Goal: Task Accomplishment & Management: Manage account settings

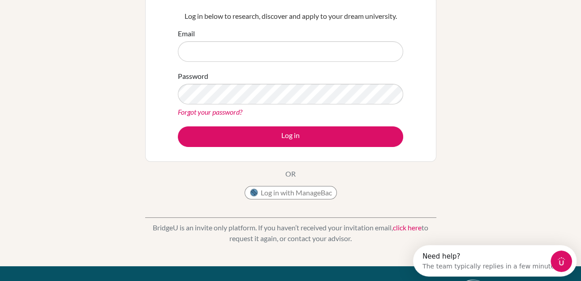
type input "[PERSON_NAME][EMAIL_ADDRESS][PERSON_NAME][DOMAIN_NAME]"
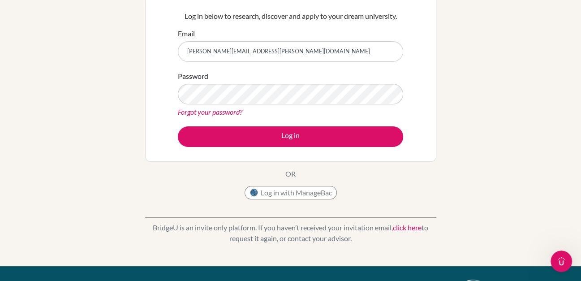
drag, startPoint x: 271, startPoint y: 190, endPoint x: 200, endPoint y: 202, distance: 72.1
click at [168, 197] on div "Welcome to BridgeU If your school is based in China, use app.bridge-u.com.cn to…" at bounding box center [290, 79] width 291 height 248
click at [274, 193] on button "Log in with ManageBac" at bounding box center [290, 192] width 92 height 13
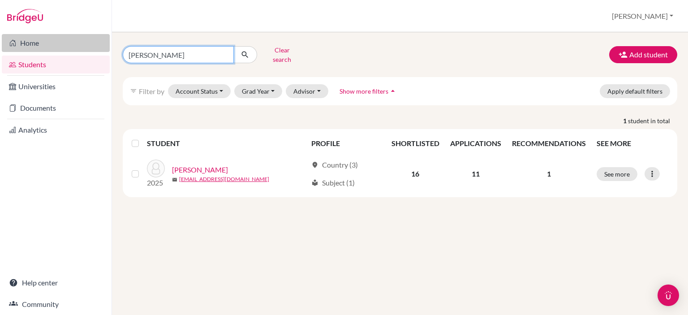
drag, startPoint x: 228, startPoint y: 47, endPoint x: 78, endPoint y: 47, distance: 150.0
click at [78, 47] on div "Home Students Universities Documents Analytics Help center Community Students o…" at bounding box center [344, 157] width 688 height 315
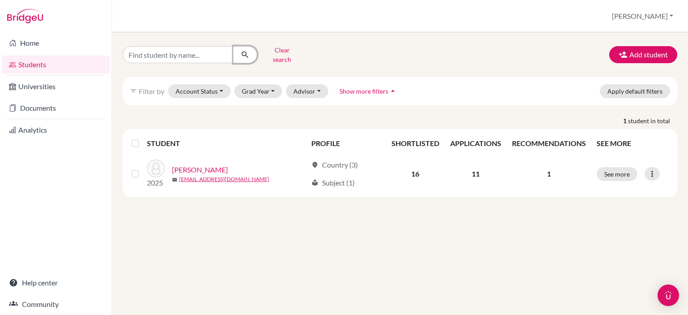
click at [249, 51] on button "submit" at bounding box center [245, 54] width 24 height 17
click at [249, 87] on button "Grad Year" at bounding box center [258, 91] width 48 height 14
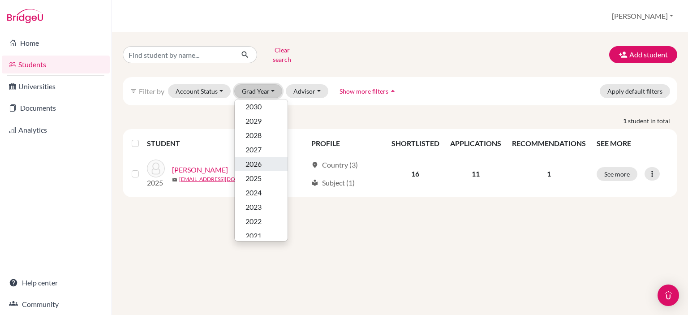
scroll to position [90, 0]
click at [249, 130] on span "2025" at bounding box center [253, 135] width 16 height 11
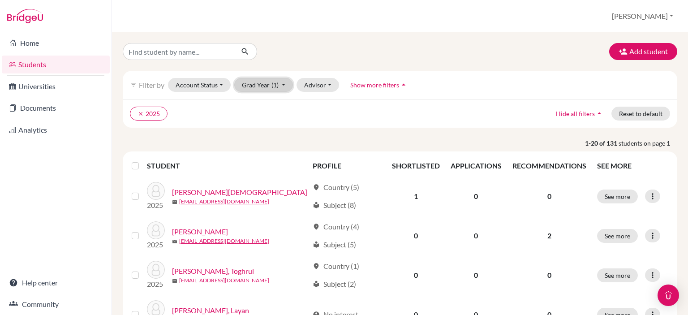
click at [284, 87] on button "Grad Year (1)" at bounding box center [263, 85] width 59 height 14
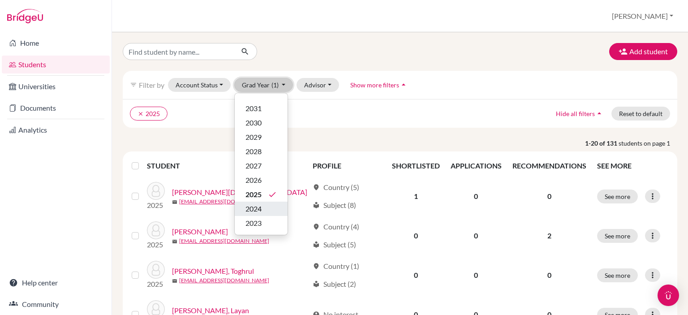
scroll to position [45, 0]
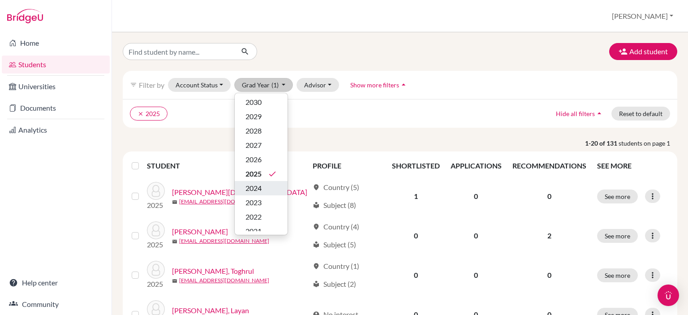
click at [247, 188] on span "2024" at bounding box center [253, 188] width 16 height 11
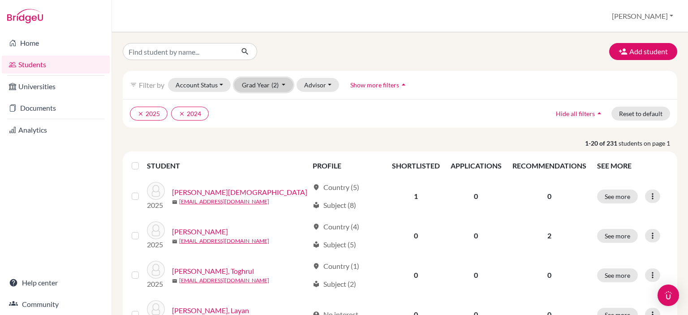
click at [266, 85] on button "Grad Year (2)" at bounding box center [263, 85] width 59 height 14
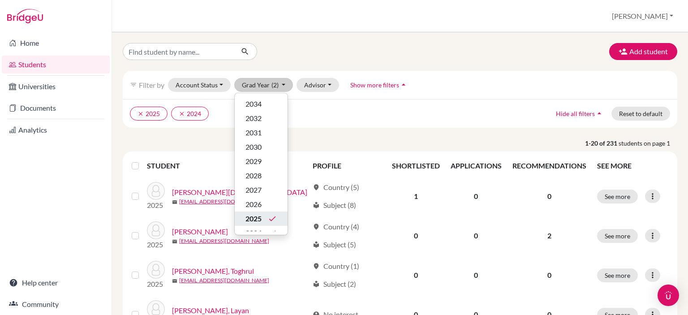
click at [260, 215] on span "2025" at bounding box center [253, 218] width 16 height 11
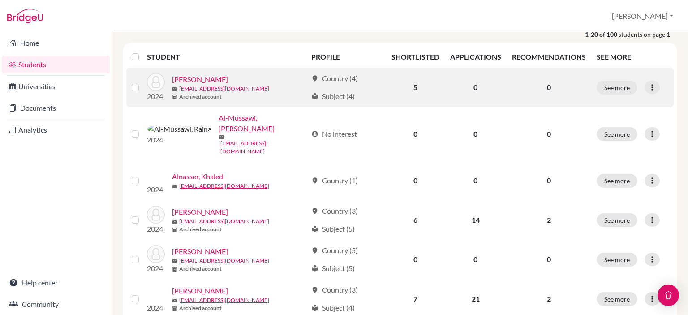
scroll to position [134, 0]
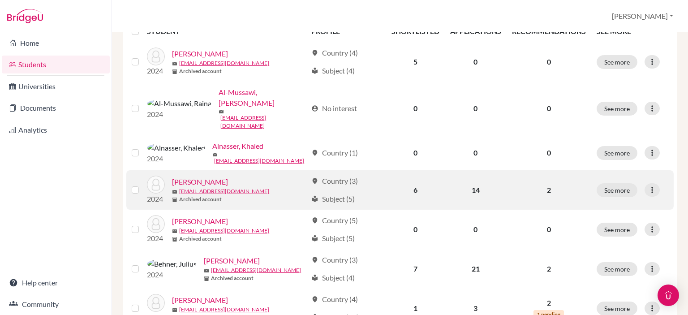
click at [191, 176] on link "Bae, Ian" at bounding box center [200, 181] width 56 height 11
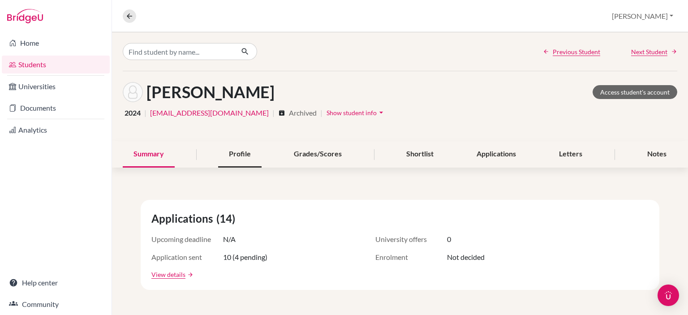
click at [231, 160] on div "Profile" at bounding box center [239, 154] width 43 height 26
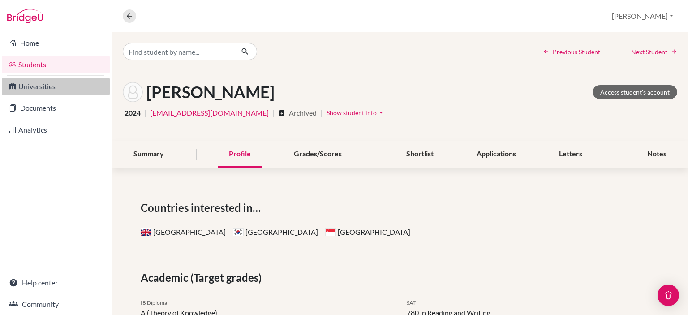
click at [38, 85] on link "Universities" at bounding box center [56, 86] width 108 height 18
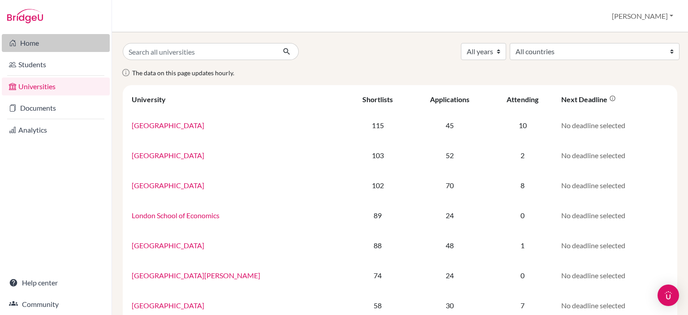
click at [29, 43] on link "Home" at bounding box center [56, 43] width 108 height 18
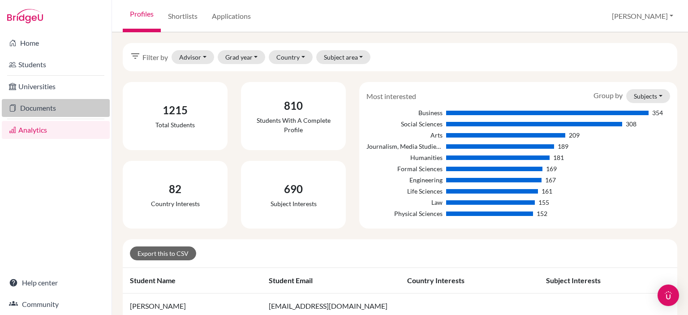
click at [55, 108] on link "Documents" at bounding box center [56, 108] width 108 height 18
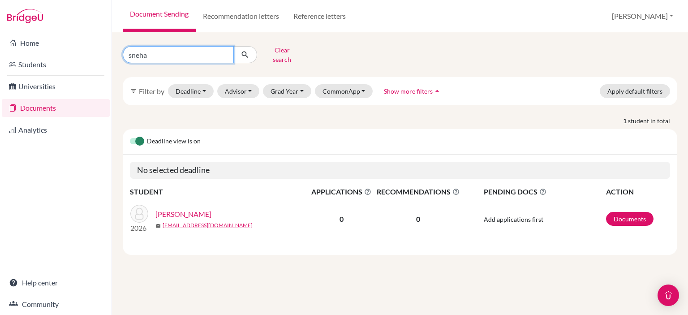
click at [225, 48] on input "sneha" at bounding box center [178, 54] width 111 height 17
click at [222, 51] on input "sneha" at bounding box center [178, 54] width 111 height 17
type input "[PERSON_NAME]"
click at [248, 57] on button "submit" at bounding box center [245, 54] width 24 height 17
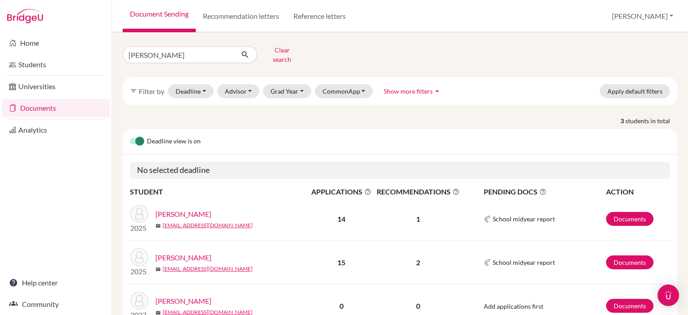
click at [193, 209] on link "[PERSON_NAME]" at bounding box center [183, 214] width 56 height 11
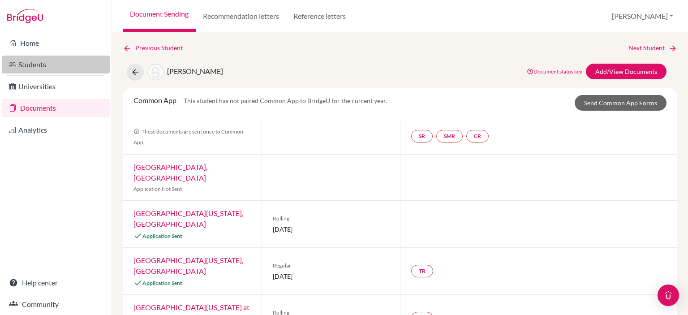
click at [17, 66] on link "Students" at bounding box center [56, 65] width 108 height 18
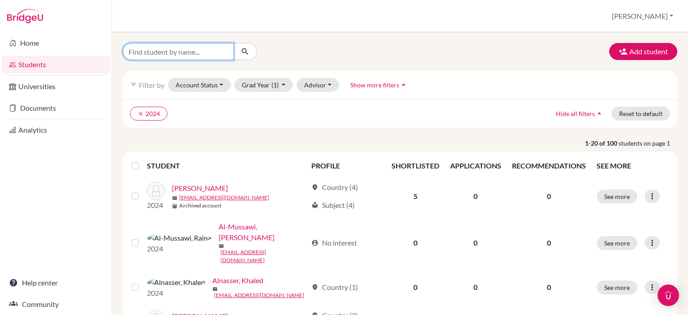
click at [204, 49] on input "Find student by name..." at bounding box center [178, 51] width 111 height 17
type input "jascha"
click at [247, 52] on icon "submit" at bounding box center [244, 51] width 9 height 9
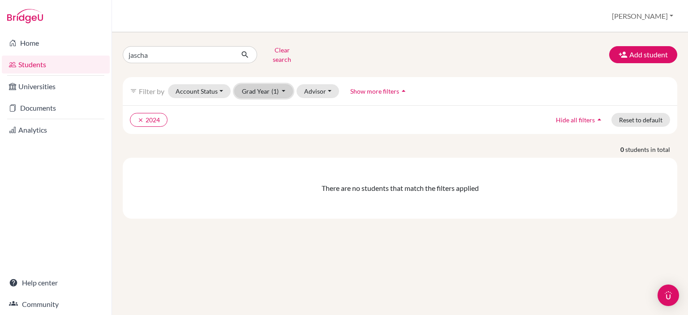
click at [264, 88] on button "Grad Year (1)" at bounding box center [263, 91] width 59 height 14
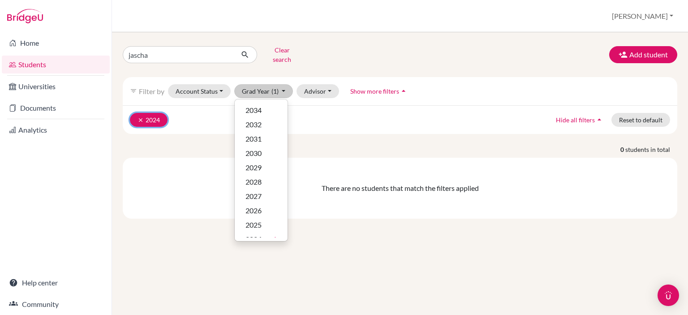
click at [136, 113] on button "clear 2024" at bounding box center [149, 120] width 38 height 14
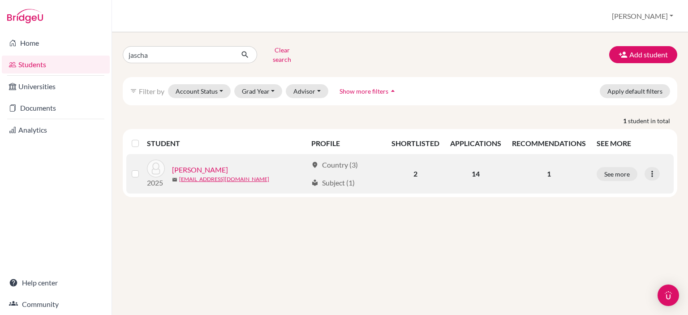
click at [201, 167] on link "[PERSON_NAME]" at bounding box center [200, 169] width 56 height 11
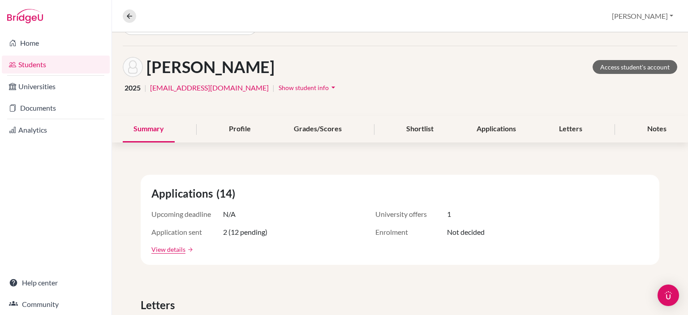
scroll to position [45, 0]
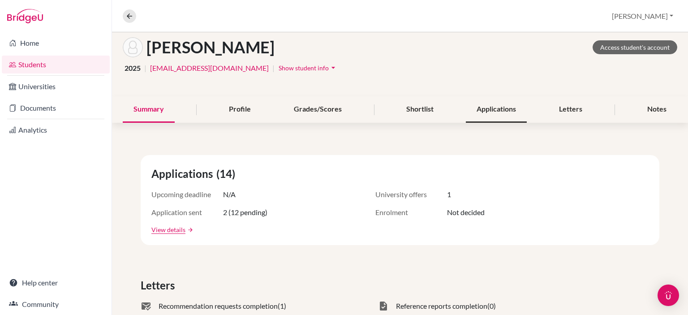
click at [489, 97] on div "Applications" at bounding box center [496, 109] width 61 height 26
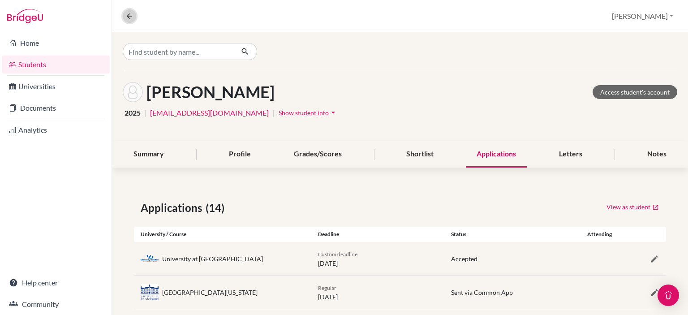
click at [133, 16] on icon at bounding box center [129, 16] width 8 height 8
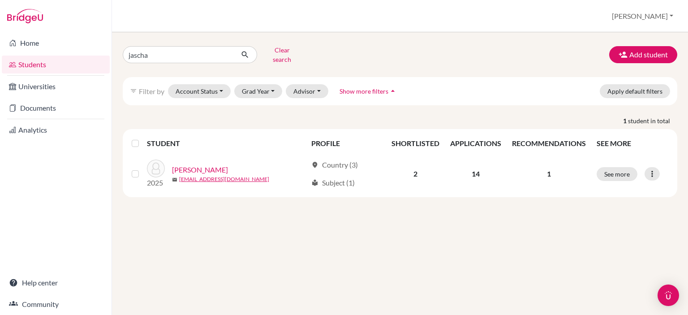
click at [22, 73] on link "Students" at bounding box center [56, 65] width 108 height 18
click at [290, 51] on button "Clear search" at bounding box center [282, 54] width 50 height 23
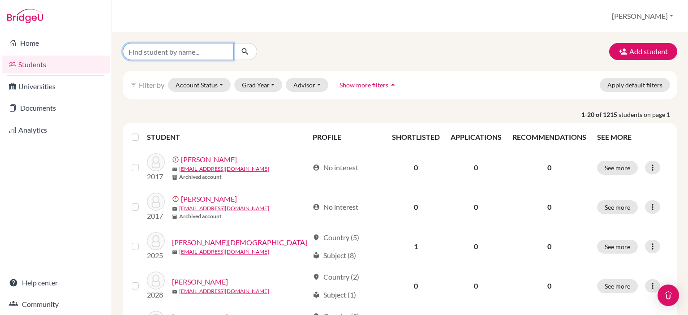
click at [188, 52] on input "Find student by name..." at bounding box center [178, 51] width 111 height 17
type input "jascha"
click at [248, 55] on icon "submit" at bounding box center [244, 51] width 9 height 9
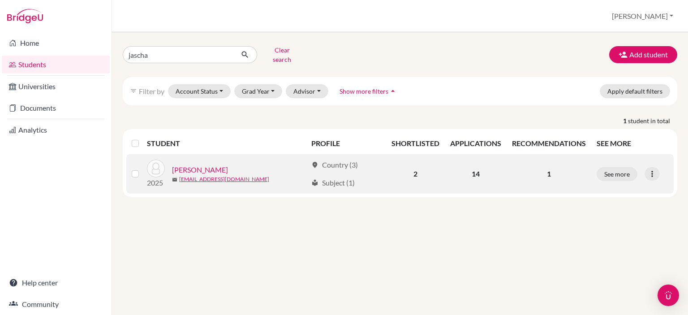
click at [188, 164] on link "[PERSON_NAME]" at bounding box center [200, 169] width 56 height 11
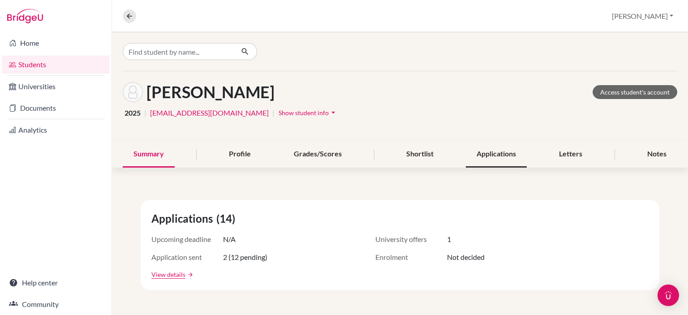
click at [497, 155] on div "Applications" at bounding box center [496, 154] width 61 height 26
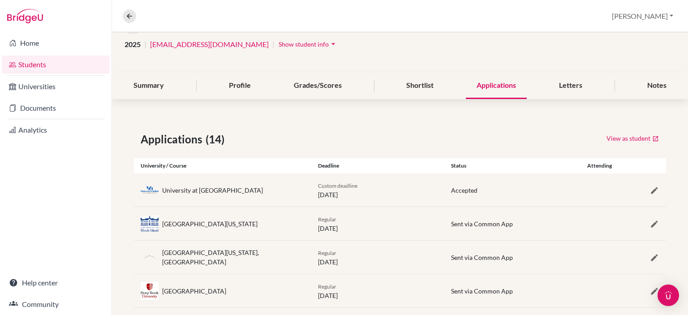
scroll to position [90, 0]
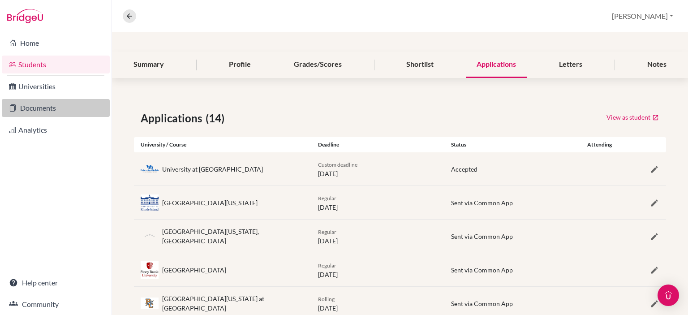
click at [25, 110] on link "Documents" at bounding box center [56, 108] width 108 height 18
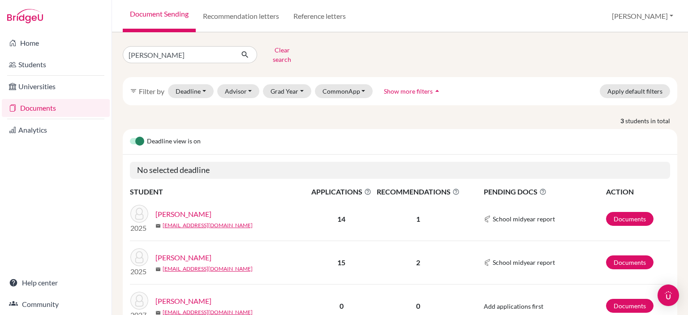
click at [186, 209] on link "[PERSON_NAME]" at bounding box center [183, 214] width 56 height 11
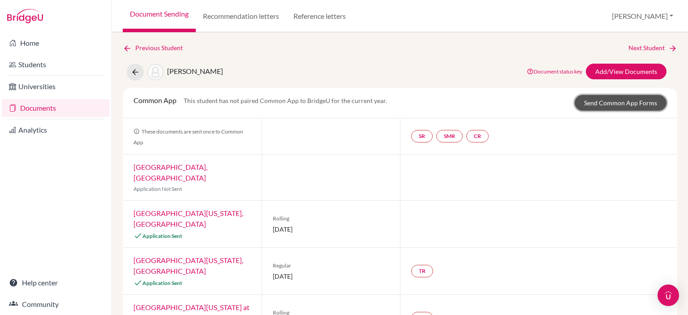
click at [612, 103] on link "Send Common App Forms" at bounding box center [620, 103] width 92 height 16
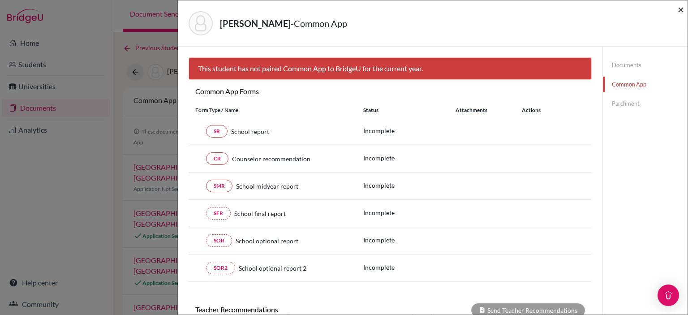
click at [683, 9] on span "×" at bounding box center [680, 9] width 6 height 13
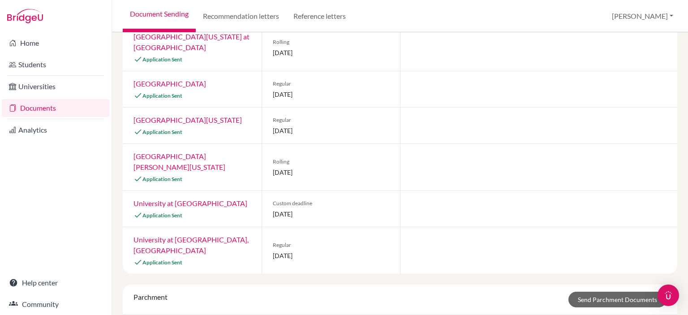
scroll to position [448, 0]
click at [51, 165] on div "Home Students Universities Documents Analytics Help center Community" at bounding box center [55, 173] width 111 height 283
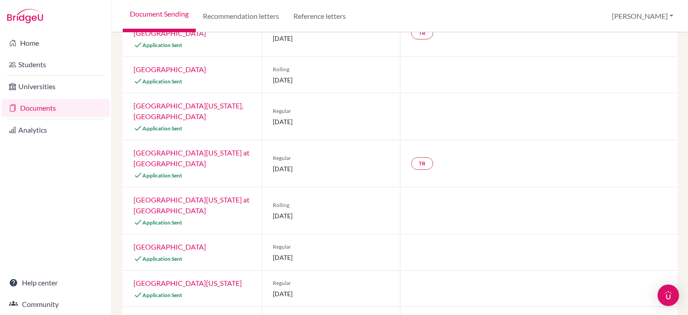
scroll to position [269, 0]
